Goal: Task Accomplishment & Management: Use online tool/utility

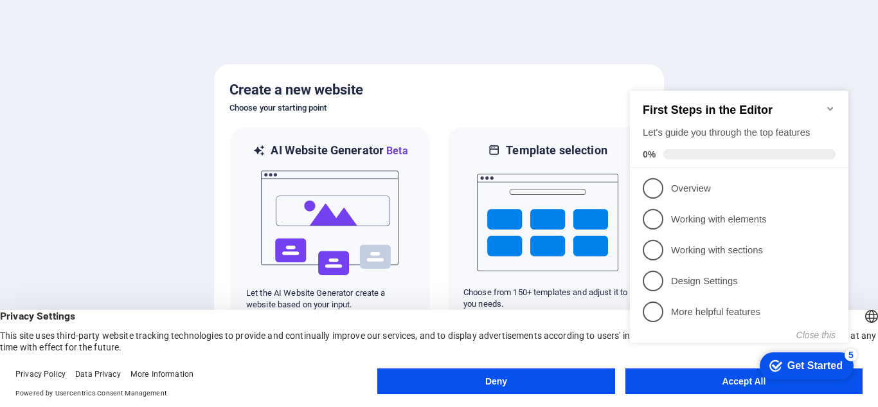
click at [708, 382] on div "checkmark Get Started 5 First Steps in the Editor Let's guide you through the t…" at bounding box center [742, 229] width 234 height 310
click at [737, 383] on div "checkmark Get Started 5 First Steps in the Editor Let's guide you through the t…" at bounding box center [742, 229] width 234 height 310
click at [744, 394] on div "Deny Accept All" at bounding box center [619, 383] width 485 height 31
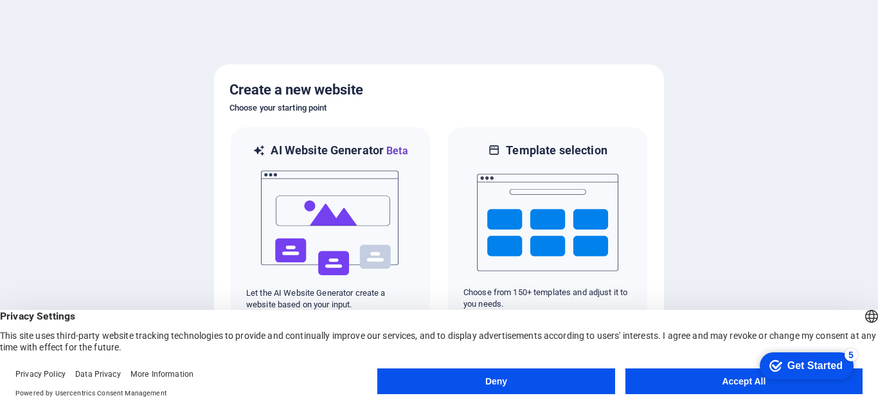
click at [739, 383] on button "Accept All" at bounding box center [743, 381] width 237 height 26
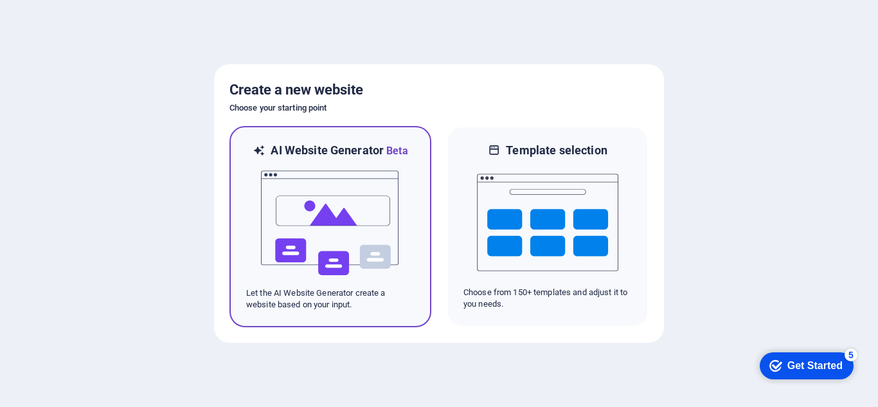
click at [316, 206] on img at bounding box center [330, 223] width 141 height 129
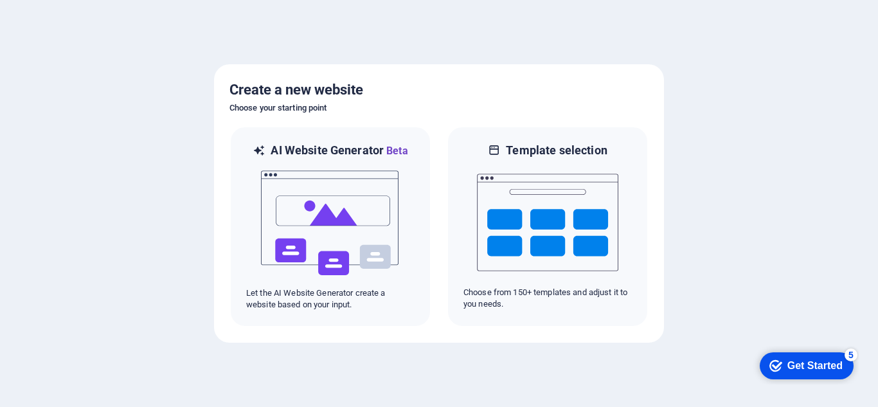
click at [813, 366] on div "Get Started" at bounding box center [814, 366] width 55 height 12
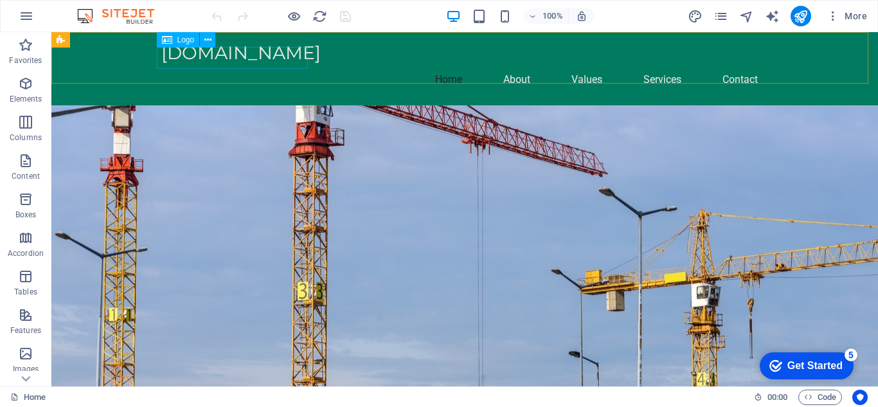
click at [177, 39] on span "Logo" at bounding box center [185, 40] width 17 height 8
click at [184, 40] on span "Logo" at bounding box center [185, 40] width 17 height 8
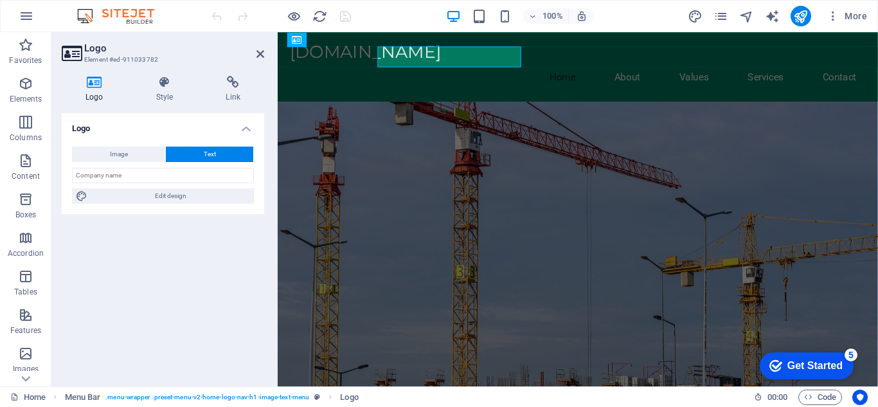
click at [184, 40] on div "Logo Element #ed-911033782 Logo Style Link Logo Image Text Drag files here, cli…" at bounding box center [464, 209] width 827 height 354
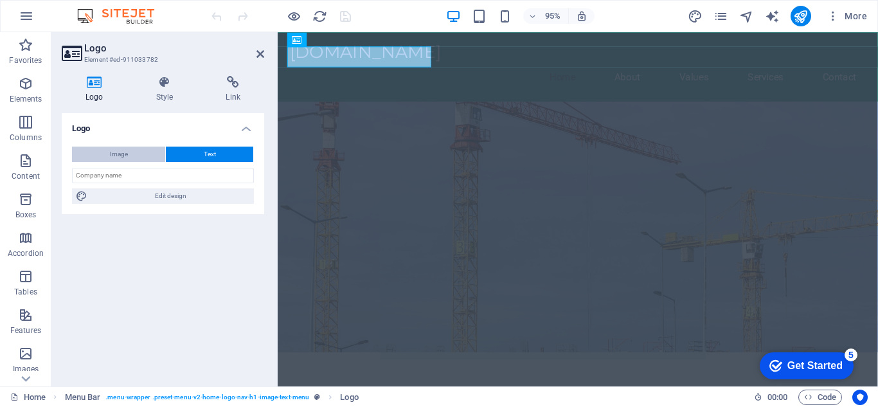
click at [122, 150] on span "Image" at bounding box center [119, 154] width 18 height 15
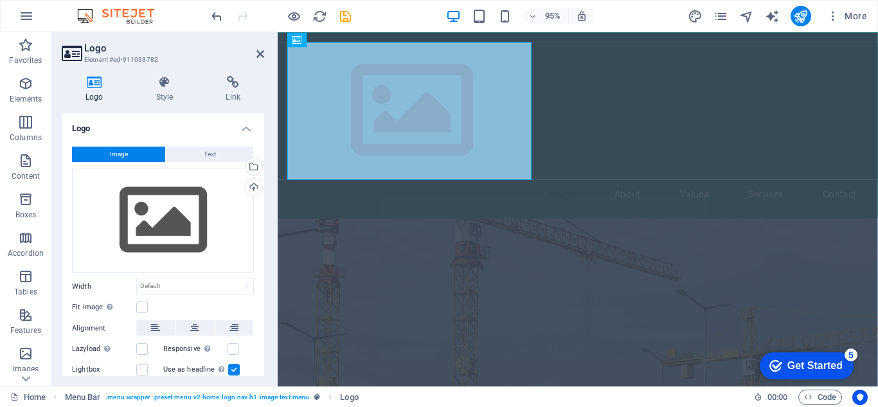
drag, startPoint x: 261, startPoint y: 195, endPoint x: 275, endPoint y: 289, distance: 95.5
click at [275, 289] on aside "Logo Element #ed-911033782 Logo Style Link Logo Image Text Drag files here, cli…" at bounding box center [164, 209] width 226 height 354
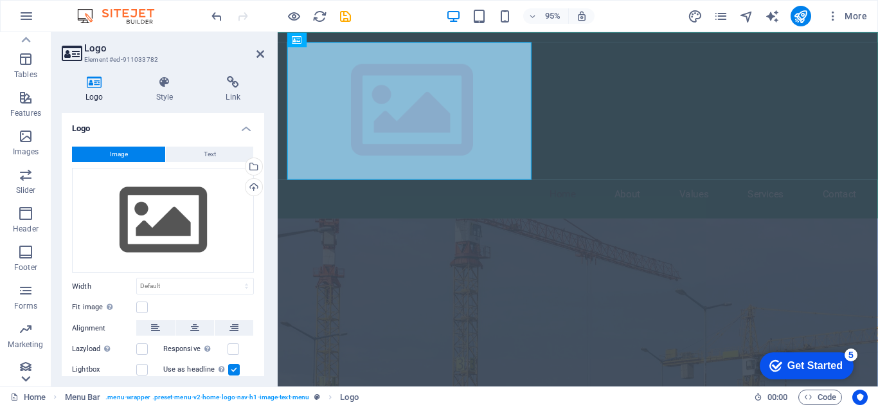
scroll to position [224, 0]
click at [22, 248] on icon "button" at bounding box center [25, 244] width 15 height 15
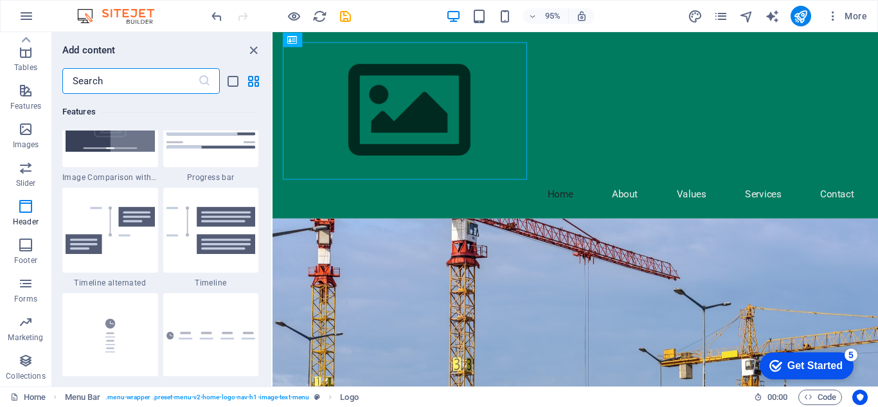
scroll to position [0, 0]
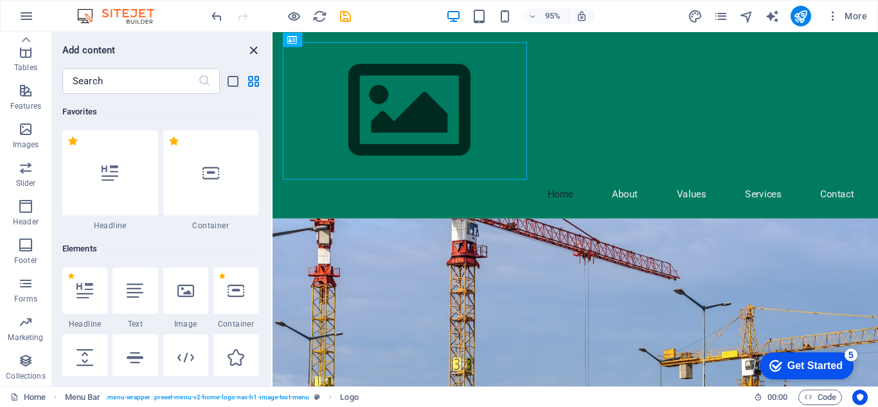
click at [255, 46] on icon "close panel" at bounding box center [253, 50] width 15 height 15
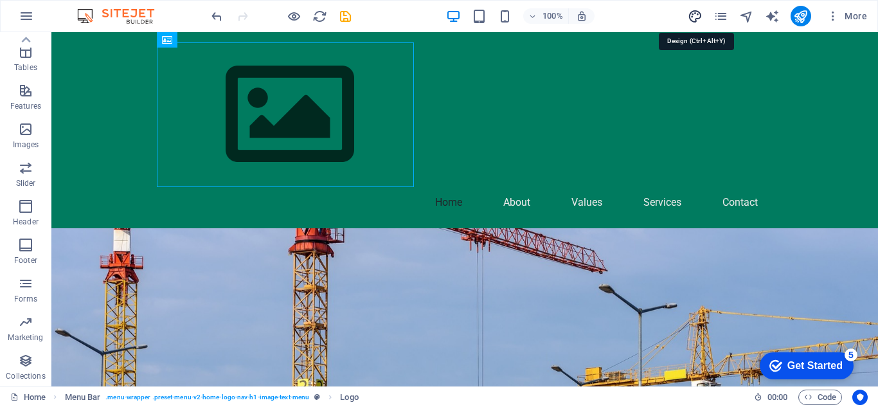
select select "px"
select select "200"
select select "px"
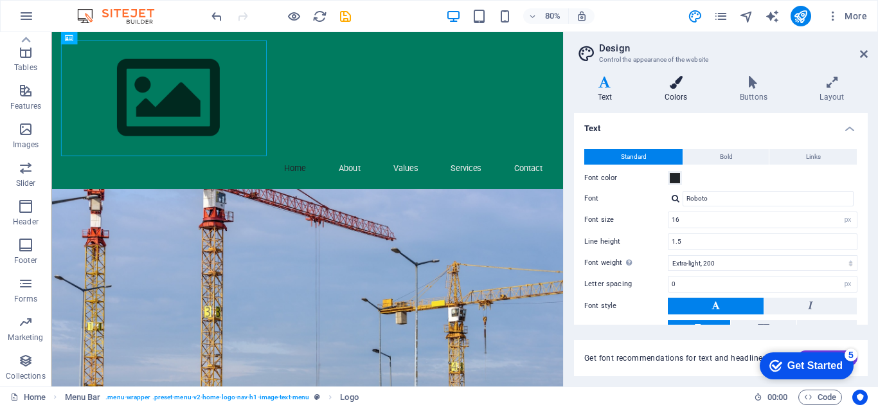
click at [675, 85] on icon at bounding box center [676, 82] width 70 height 13
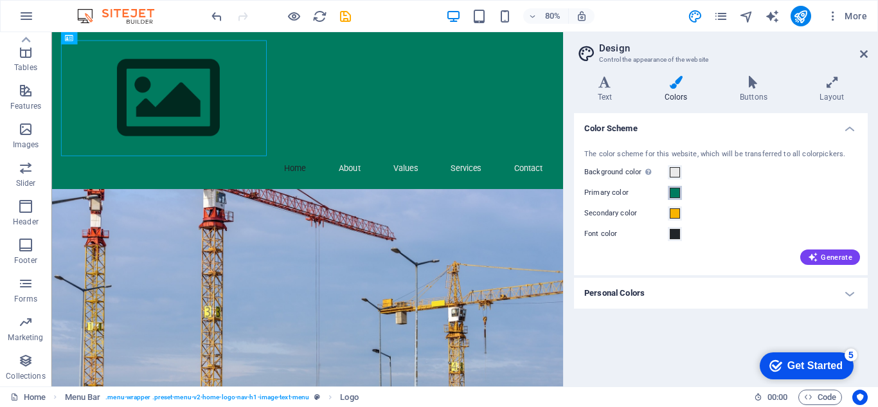
click at [674, 193] on span at bounding box center [675, 193] width 10 height 10
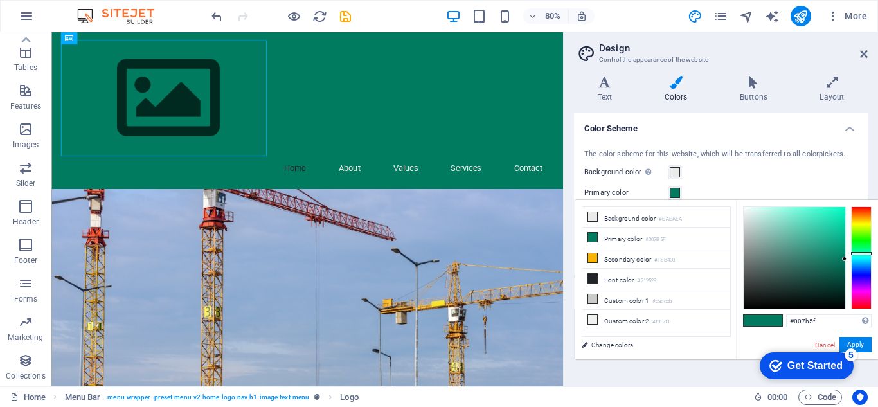
click at [719, 174] on div "Background color Only visible if it is not covered by other backgrounds." at bounding box center [720, 172] width 273 height 15
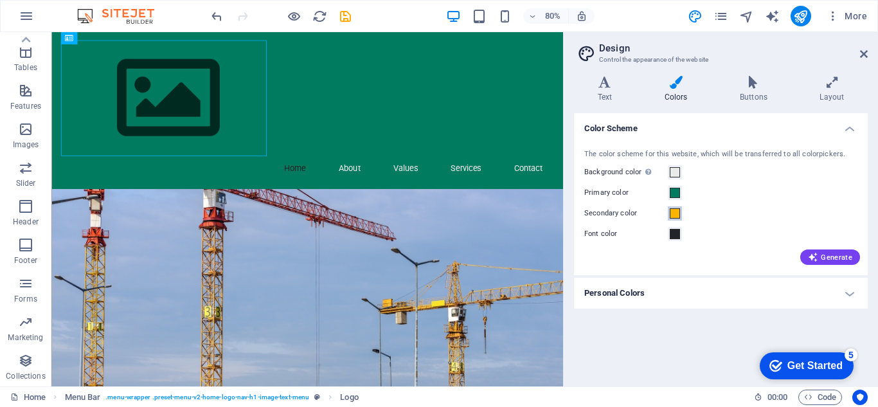
click at [675, 213] on span at bounding box center [675, 213] width 10 height 10
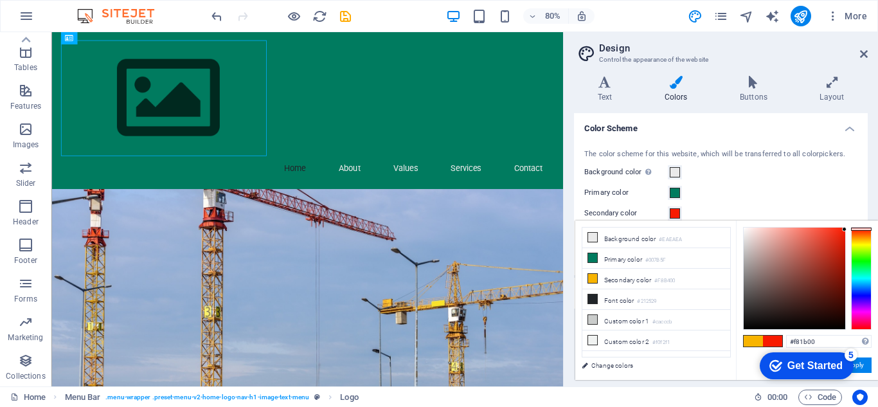
click at [865, 229] on div at bounding box center [861, 278] width 21 height 103
type input "#f80030"
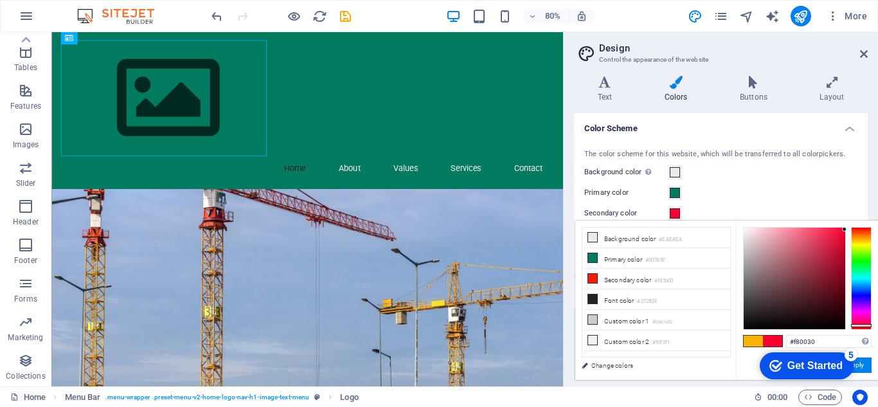
click at [863, 325] on div at bounding box center [861, 278] width 21 height 103
click at [675, 195] on span at bounding box center [675, 193] width 10 height 10
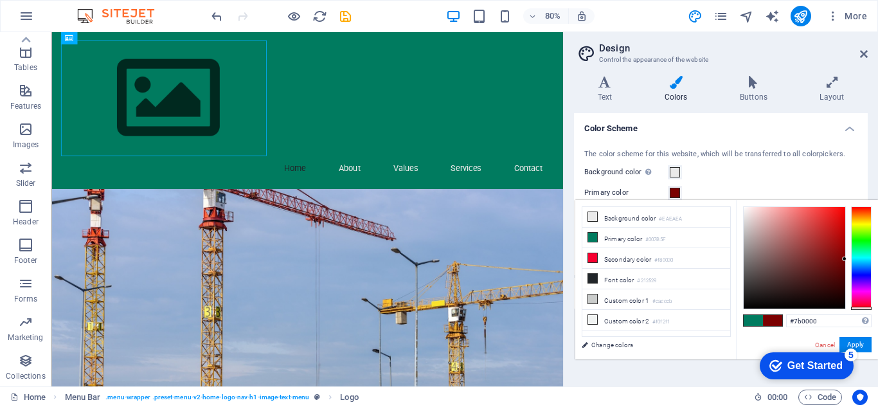
click at [862, 309] on div at bounding box center [861, 257] width 21 height 103
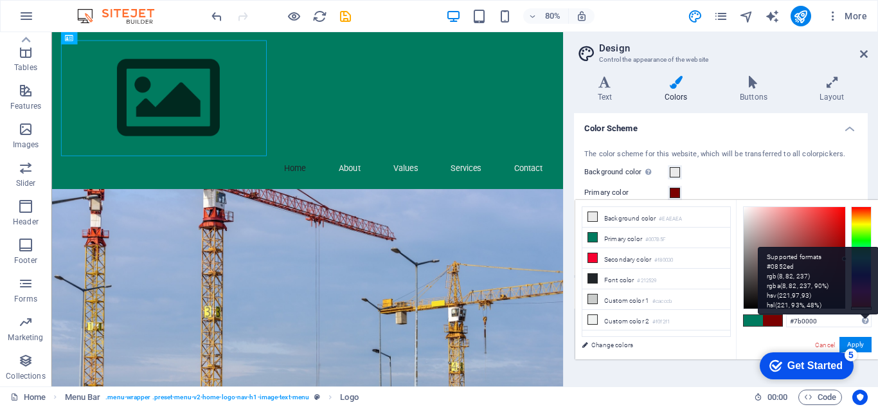
drag, startPoint x: 862, startPoint y: 309, endPoint x: 864, endPoint y: 321, distance: 12.4
click at [864, 321] on div "#7b0000 Supported formats #0852ed rgb(8, 82, 237) rgba(8, 82, 237, 90%) hsv(221…" at bounding box center [807, 373] width 142 height 346
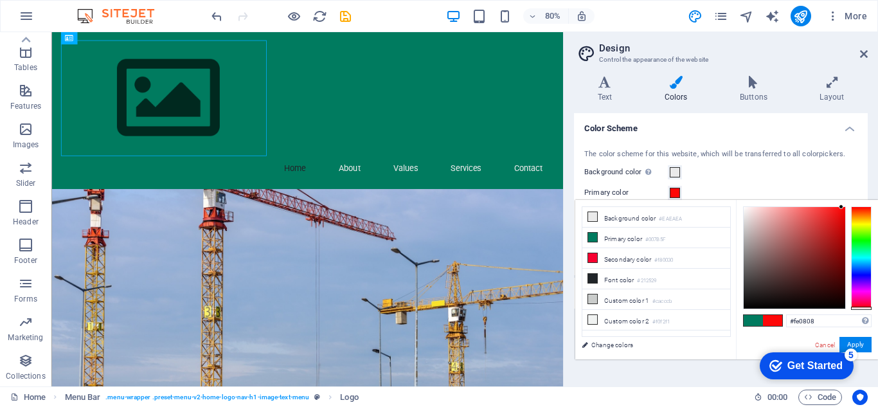
click at [841, 207] on div at bounding box center [795, 258] width 102 height 102
drag, startPoint x: 841, startPoint y: 207, endPoint x: 865, endPoint y: 204, distance: 23.3
click at [865, 204] on div "#ff0000 Supported formats #0852ed rgb(8, 82, 237) rgba(8, 82, 237, 90%) hsv(221…" at bounding box center [807, 373] width 142 height 346
click at [859, 162] on div "The color scheme for this website, which will be transferred to all colorpicker…" at bounding box center [720, 205] width 299 height 139
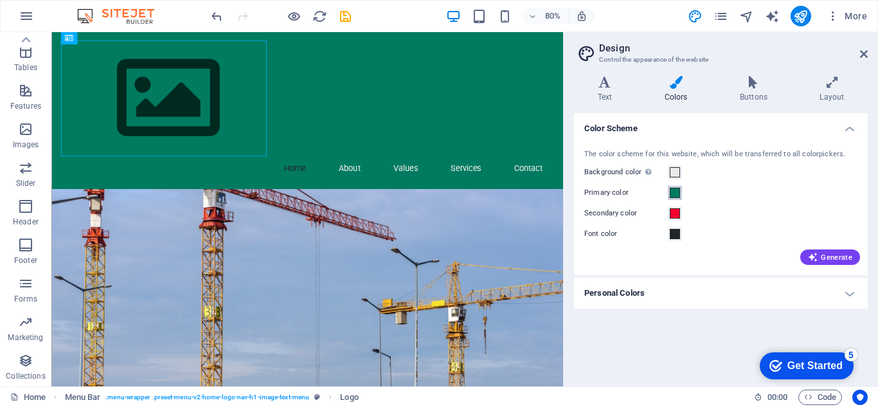
click at [675, 192] on span at bounding box center [675, 193] width 10 height 10
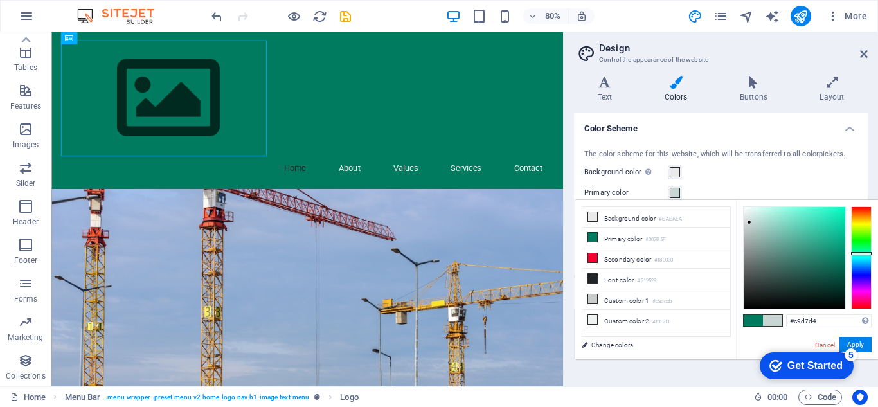
click at [750, 222] on div at bounding box center [795, 258] width 102 height 102
type input "#7c8180"
drag, startPoint x: 750, startPoint y: 222, endPoint x: 747, endPoint y: 256, distance: 34.2
click at [747, 256] on div at bounding box center [746, 256] width 4 height 4
click at [784, 163] on div "The color scheme for this website, which will be transferred to all colorpicker…" at bounding box center [720, 205] width 299 height 139
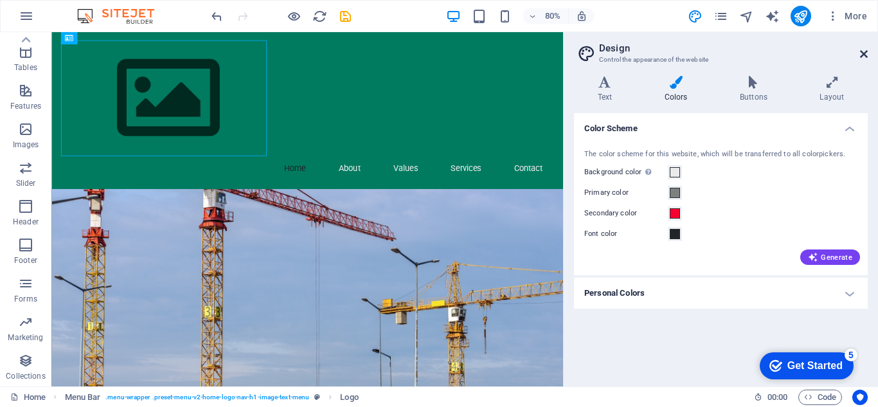
click at [861, 53] on icon at bounding box center [864, 54] width 8 height 10
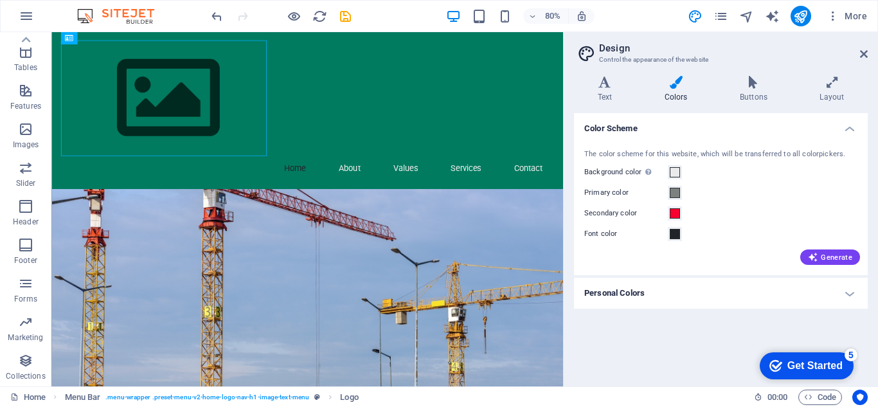
click at [847, 293] on h4 "Personal Colors" at bounding box center [721, 293] width 294 height 31
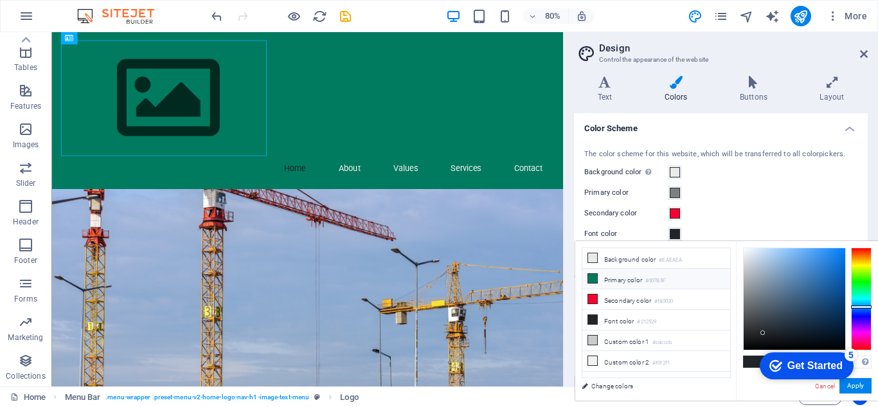
click at [594, 279] on icon at bounding box center [592, 278] width 9 height 9
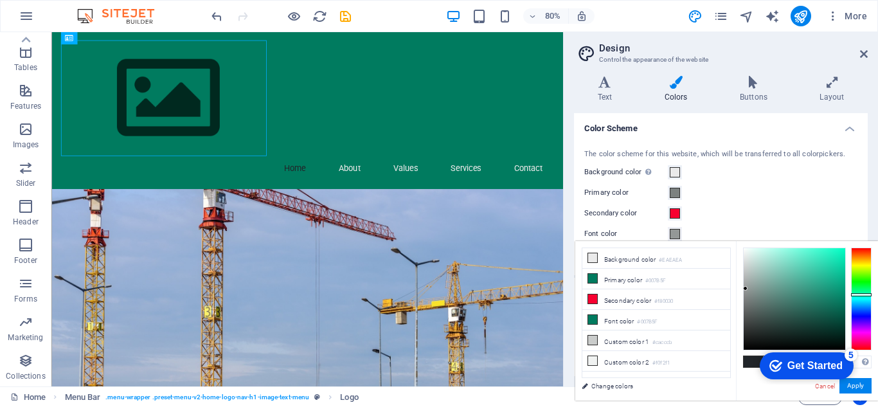
click at [746, 289] on div at bounding box center [795, 299] width 102 height 102
drag, startPoint x: 746, startPoint y: 289, endPoint x: 746, endPoint y: 302, distance: 13.5
click at [746, 302] on div at bounding box center [745, 302] width 4 height 4
click at [606, 279] on li "Primary color #007B5F" at bounding box center [656, 279] width 148 height 21
click at [597, 278] on icon at bounding box center [592, 278] width 9 height 9
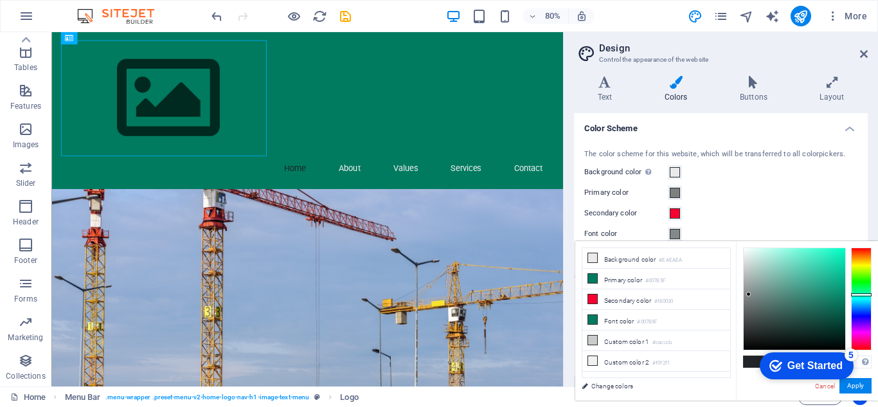
click at [749, 294] on div at bounding box center [795, 299] width 102 height 102
click at [749, 294] on div at bounding box center [748, 294] width 4 height 4
click at [751, 343] on div at bounding box center [795, 299] width 102 height 102
type input "#000000"
drag, startPoint x: 751, startPoint y: 343, endPoint x: 750, endPoint y: 352, distance: 8.5
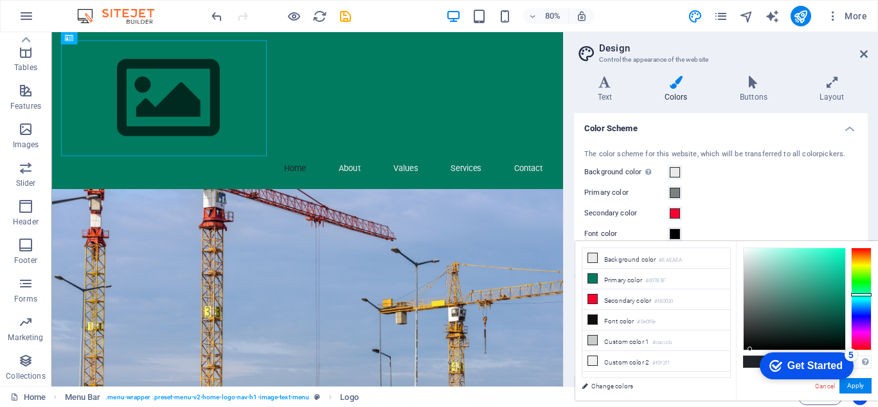
click at [750, 352] on body "mainworld.co.zw Home Favorites Elements Columns Content Boxes Accordion Tables …" at bounding box center [439, 203] width 878 height 407
click at [769, 161] on div "The color scheme for this website, which will be transferred to all colorpicker…" at bounding box center [720, 205] width 299 height 139
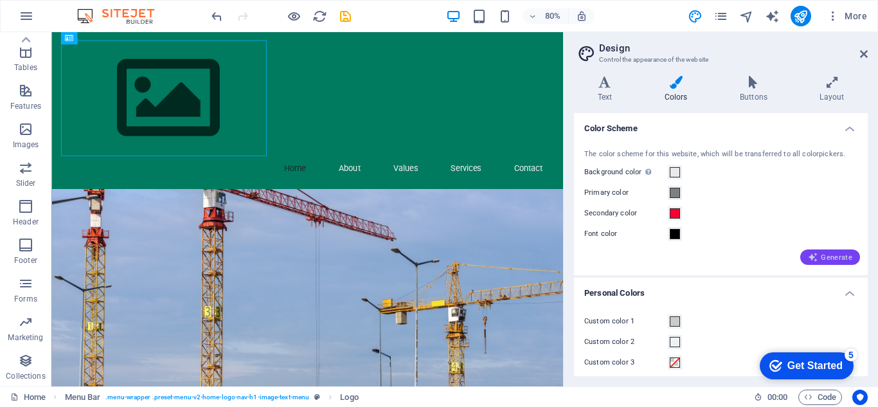
click at [827, 251] on button "Generate" at bounding box center [830, 256] width 60 height 15
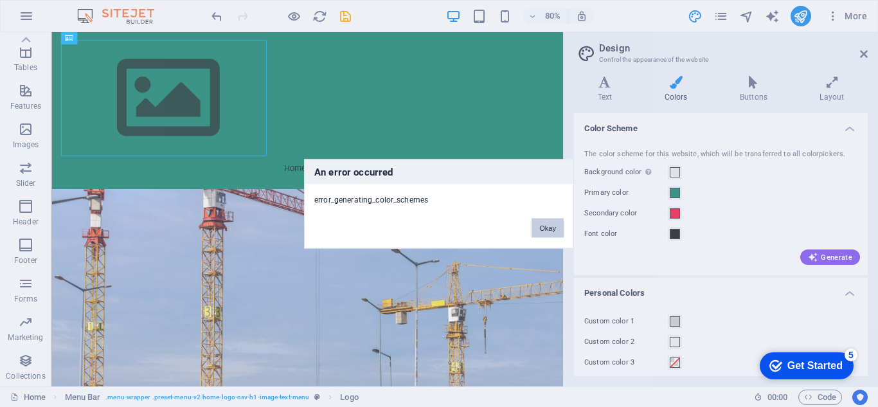
click at [546, 227] on button "Okay" at bounding box center [548, 227] width 32 height 19
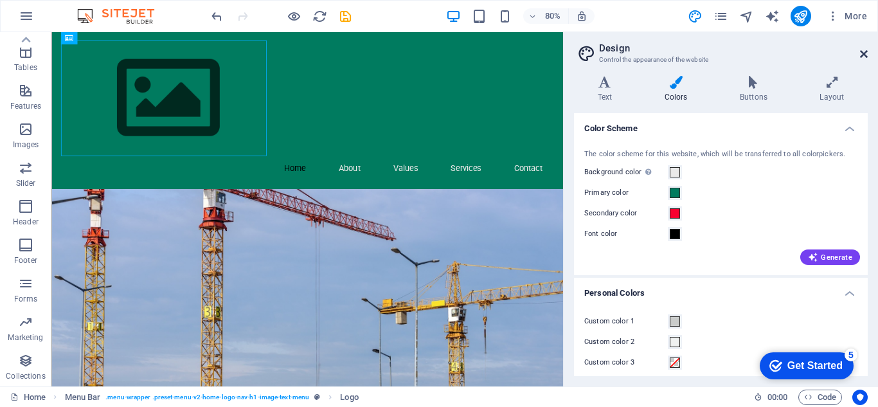
click at [865, 53] on icon at bounding box center [864, 54] width 8 height 10
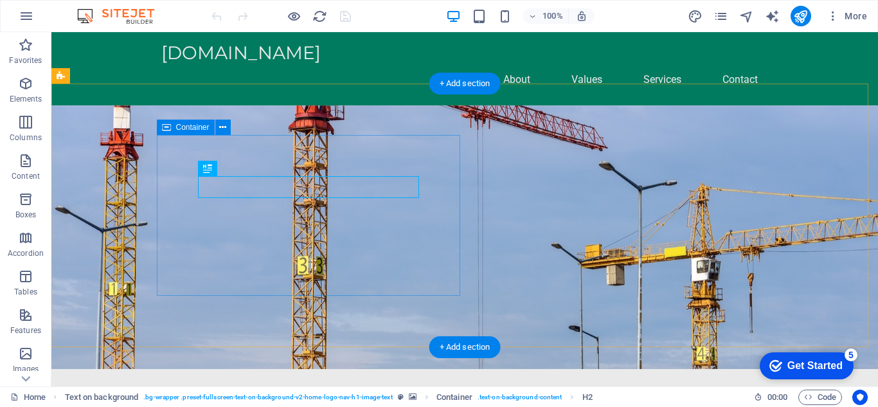
drag, startPoint x: 51, startPoint y: 32, endPoint x: 346, endPoint y: 408, distance: 478.0
